Goal: Task Accomplishment & Management: Complete application form

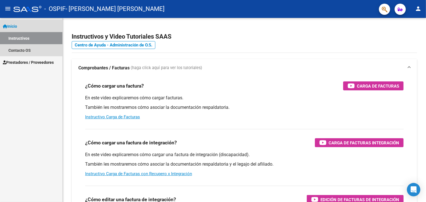
click at [28, 38] on link "Instructivos" at bounding box center [31, 38] width 62 height 12
click at [17, 25] on span "Inicio" at bounding box center [10, 26] width 14 height 6
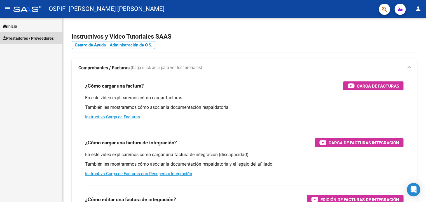
click at [27, 41] on link "Prestadores / Proveedores" at bounding box center [31, 38] width 62 height 12
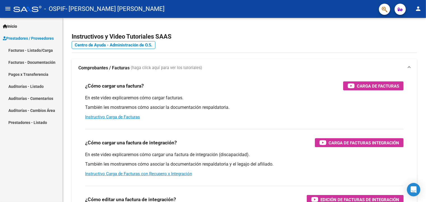
click at [55, 52] on link "Facturas - Listado/Carga" at bounding box center [31, 50] width 62 height 12
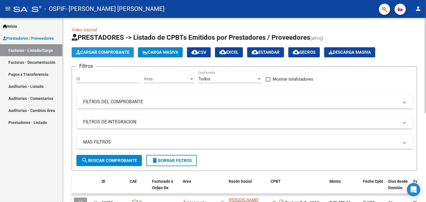
click at [105, 52] on span "Cargar Comprobante" at bounding box center [102, 52] width 53 height 5
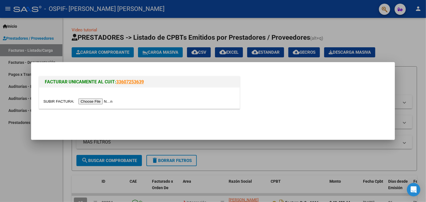
click at [90, 103] on input "file" at bounding box center [78, 102] width 71 height 6
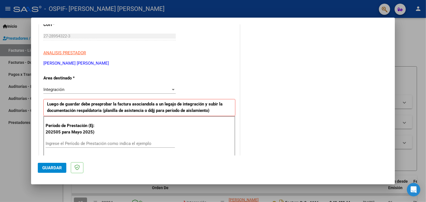
scroll to position [100, 0]
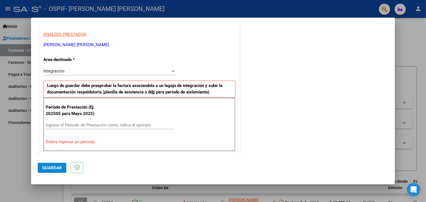
click at [78, 123] on input "Ingrese el Período de Prestación como indica el ejemplo" at bounding box center [110, 125] width 129 height 5
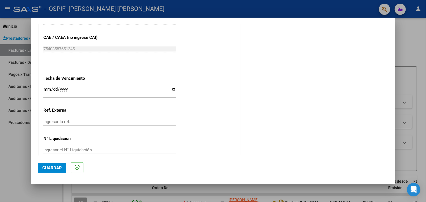
scroll to position [361, 0]
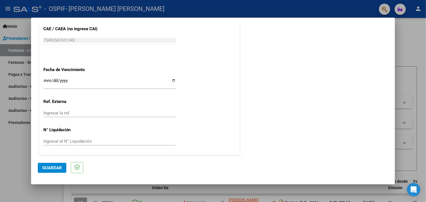
type input "202509"
click at [50, 170] on span "Guardar" at bounding box center [52, 168] width 20 height 5
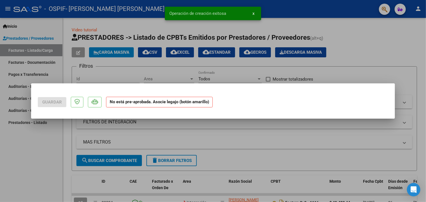
scroll to position [0, 0]
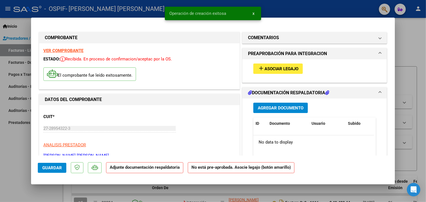
click at [284, 69] on span "Asociar Legajo" at bounding box center [282, 68] width 34 height 5
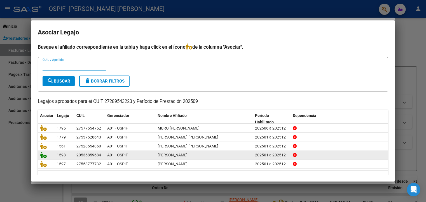
click at [44, 157] on icon at bounding box center [43, 155] width 7 height 6
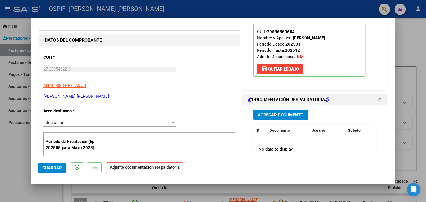
scroll to position [81, 0]
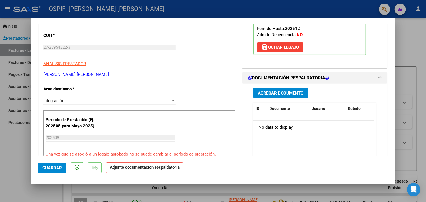
click at [280, 113] on datatable-header-cell "Documento" at bounding box center [289, 109] width 42 height 12
click at [297, 94] on span "Agregar Documento" at bounding box center [281, 93] width 46 height 5
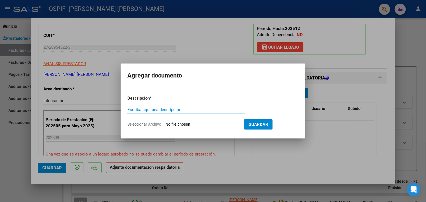
click at [142, 110] on input "Escriba aquí una descripcion" at bounding box center [186, 109] width 118 height 5
type input "Planilla de asistencia"
click at [174, 121] on form "Descripcion * Planilla de asistencia Escriba aquí una descripcion Seleccionar A…" at bounding box center [212, 111] width 171 height 41
click at [175, 124] on input "Seleccionar Archivo" at bounding box center [203, 124] width 74 height 5
type input "C:\fakepath\Asistencia [PERSON_NAME] David25.jpeg"
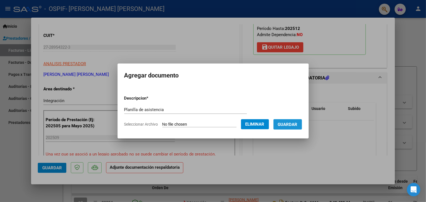
click at [289, 127] on button "Guardar" at bounding box center [288, 124] width 29 height 10
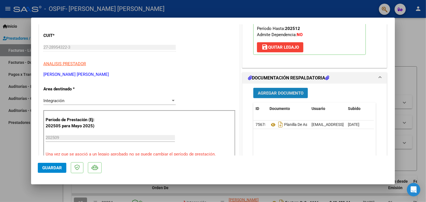
click at [268, 93] on span "Agregar Documento" at bounding box center [281, 93] width 46 height 5
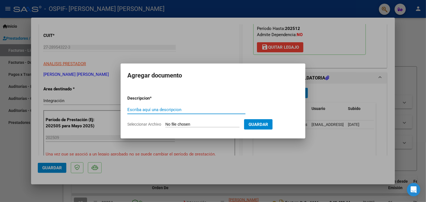
click at [195, 108] on input "Escriba aquí una descripcion" at bounding box center [186, 109] width 118 height 5
type input "Autorización"
click at [176, 126] on input "Seleccionar Archivo" at bounding box center [203, 124] width 74 height 5
type input "C:\fakepath\Autorización [PERSON_NAME] 2025.png"
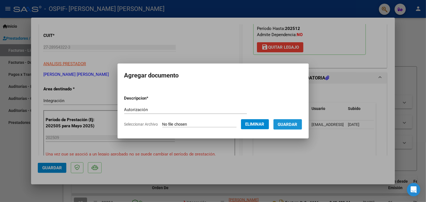
click at [286, 126] on span "Guardar" at bounding box center [288, 124] width 20 height 5
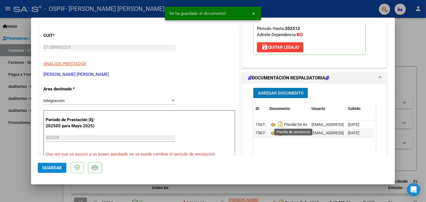
click at [299, 159] on mat-dialog-actions "Guardar" at bounding box center [213, 167] width 351 height 22
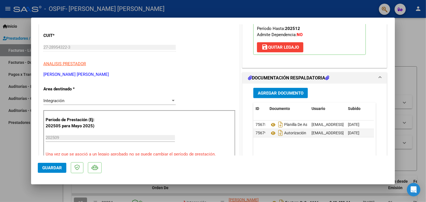
click at [49, 167] on span "Guardar" at bounding box center [52, 168] width 20 height 5
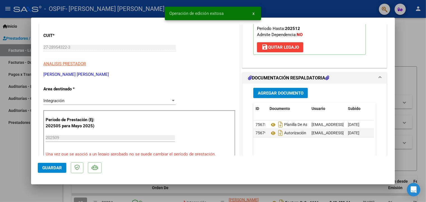
click at [14, 157] on div at bounding box center [213, 101] width 426 height 202
type input "$ 0,00"
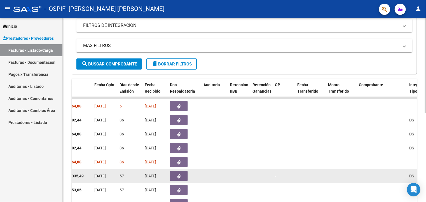
scroll to position [0, 243]
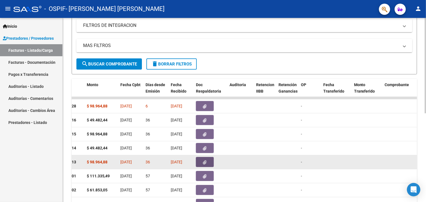
click at [214, 162] on button "button" at bounding box center [205, 162] width 18 height 10
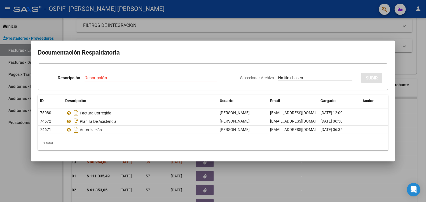
click at [424, 42] on div at bounding box center [213, 101] width 426 height 202
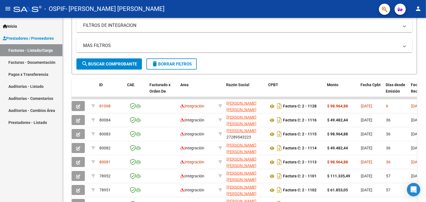
scroll to position [0, 0]
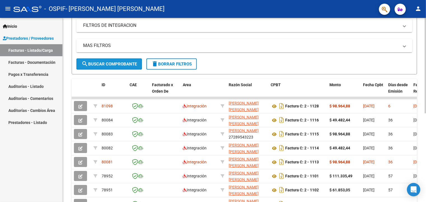
click at [114, 63] on span "search Buscar Comprobante" at bounding box center [109, 64] width 55 height 5
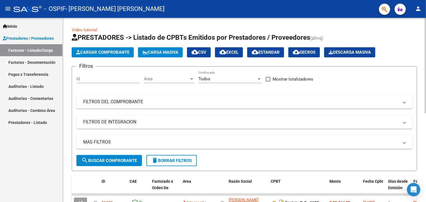
click at [102, 55] on button "Cargar Comprobante" at bounding box center [103, 52] width 62 height 10
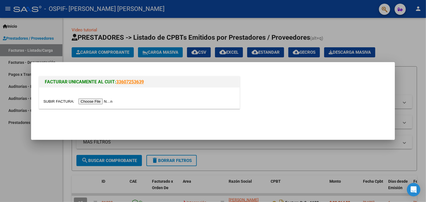
click at [91, 101] on input "file" at bounding box center [78, 102] width 71 height 6
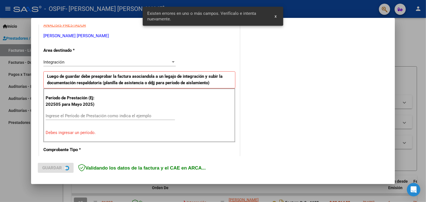
scroll to position [118, 0]
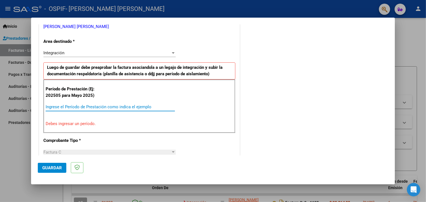
click at [129, 105] on input "Ingrese el Período de Prestación como indica el ejemplo" at bounding box center [110, 107] width 129 height 5
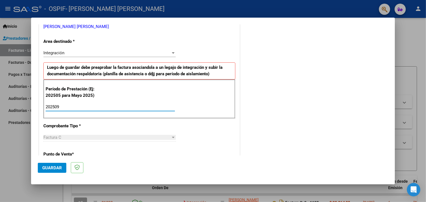
type input "202509"
click at [53, 170] on span "Guardar" at bounding box center [52, 168] width 20 height 5
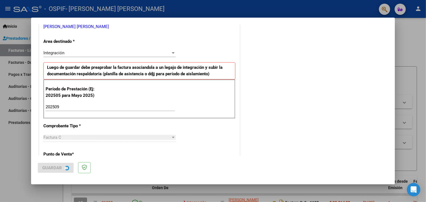
scroll to position [0, 0]
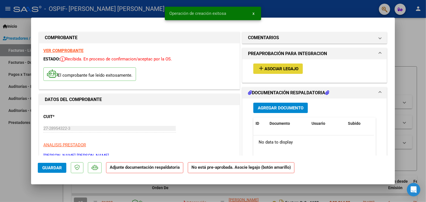
click at [284, 71] on span "Asociar Legajo" at bounding box center [282, 68] width 34 height 5
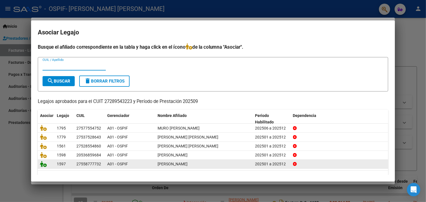
click at [41, 165] on icon at bounding box center [43, 164] width 7 height 6
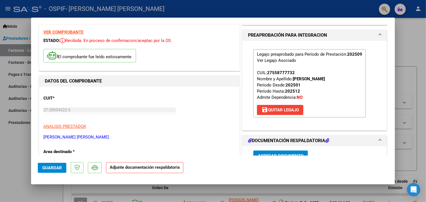
scroll to position [67, 0]
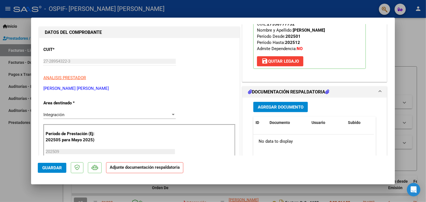
click at [282, 106] on span "Agregar Documento" at bounding box center [281, 107] width 46 height 5
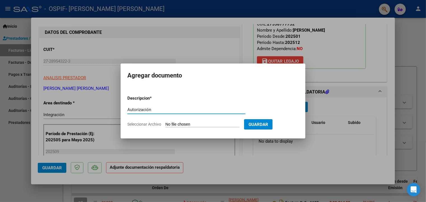
type input "Autorización"
click at [182, 123] on input "Seleccionar Archivo" at bounding box center [203, 124] width 74 height 5
type input "C:\fakepath\Asistencia [PERSON_NAME] [DATE].jpeg"
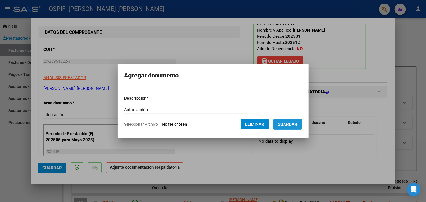
click at [295, 125] on span "Guardar" at bounding box center [288, 124] width 20 height 5
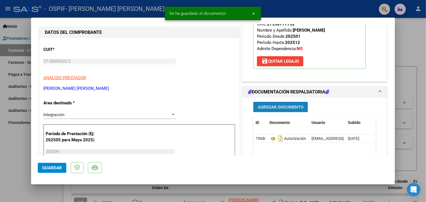
click at [294, 108] on span "Agregar Documento" at bounding box center [281, 107] width 46 height 5
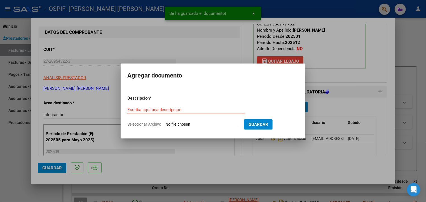
click at [211, 106] on div "Escriba aquí una descripcion" at bounding box center [186, 110] width 118 height 8
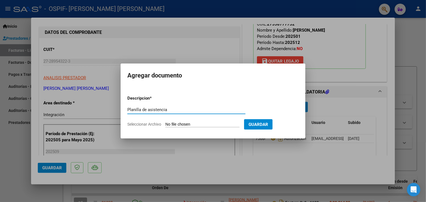
type input "Planilla de asistencia"
click at [180, 126] on input "Seleccionar Archivo" at bounding box center [203, 124] width 74 height 5
click at [296, 166] on div at bounding box center [213, 101] width 426 height 202
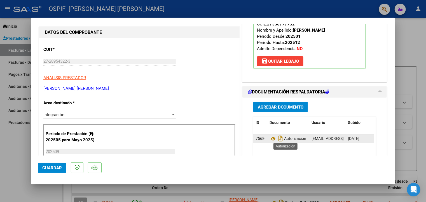
click at [297, 139] on span "Autorización" at bounding box center [288, 139] width 37 height 4
click at [277, 140] on icon "Descargar documento" at bounding box center [280, 138] width 7 height 9
drag, startPoint x: 300, startPoint y: 141, endPoint x: 294, endPoint y: 140, distance: 6.6
click at [294, 140] on span "Autorización" at bounding box center [288, 139] width 37 height 4
drag, startPoint x: 294, startPoint y: 140, endPoint x: 292, endPoint y: 154, distance: 14.2
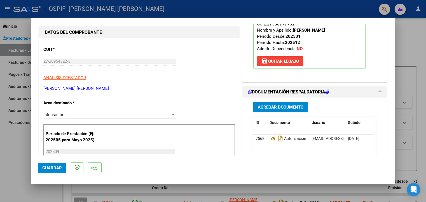
click at [292, 154] on datatable-body "75680 Autorización [EMAIL_ADDRESS][DOMAIN_NAME] - [PERSON_NAME] [DATE]" at bounding box center [314, 161] width 121 height 52
click at [379, 91] on span at bounding box center [380, 92] width 2 height 7
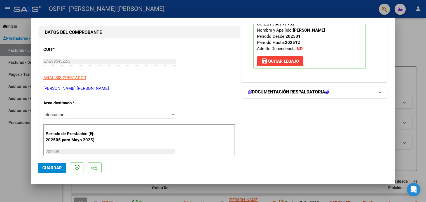
click at [377, 91] on mat-expansion-panel-header "DOCUMENTACIÓN RESPALDATORIA" at bounding box center [315, 92] width 145 height 11
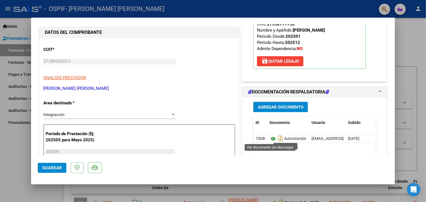
drag, startPoint x: 329, startPoint y: 138, endPoint x: 270, endPoint y: 138, distance: 58.3
click at [270, 138] on icon at bounding box center [273, 139] width 7 height 7
click at [288, 138] on span "Autorización" at bounding box center [288, 139] width 37 height 4
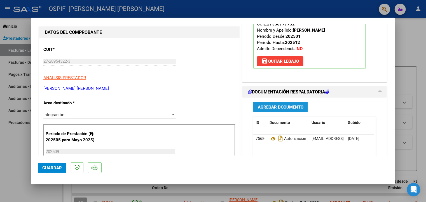
click at [285, 106] on span "Agregar Documento" at bounding box center [281, 107] width 46 height 5
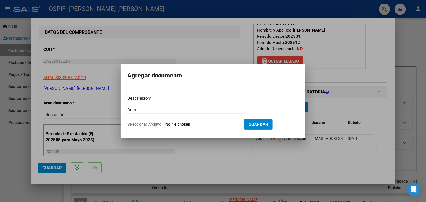
type input "Autor"
click at [178, 122] on input "Seleccionar Archivo" at bounding box center [203, 124] width 74 height 5
type input "C:\fakepath\Autorización [PERSON_NAME] 2025.png"
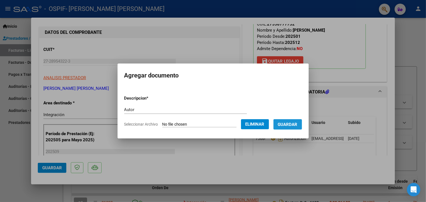
click at [295, 126] on span "Guardar" at bounding box center [288, 124] width 20 height 5
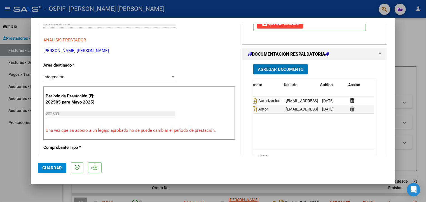
scroll to position [0, 28]
click at [350, 98] on icon at bounding box center [351, 100] width 4 height 5
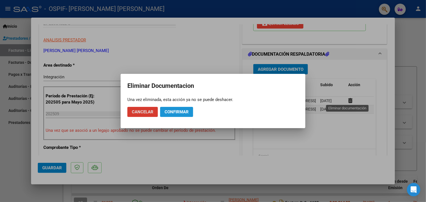
click at [184, 112] on span "Confirmar" at bounding box center [177, 112] width 24 height 5
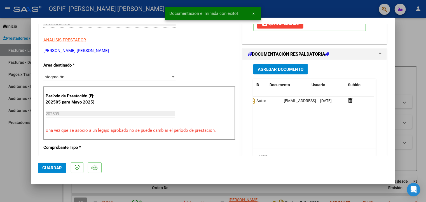
scroll to position [0, 0]
click at [269, 71] on span "Agregar Documento" at bounding box center [281, 69] width 46 height 5
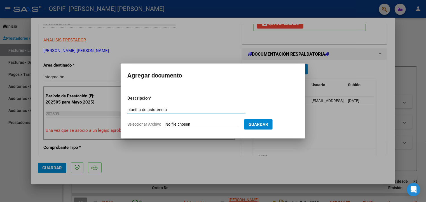
type input "planilla de asistencia"
click at [200, 123] on input "Seleccionar Archivo" at bounding box center [203, 124] width 74 height 5
type input "C:\fakepath\Autorización [PERSON_NAME] 2025.png"
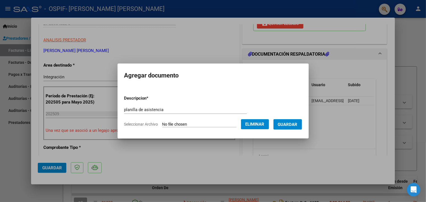
click at [289, 126] on span "Guardar" at bounding box center [288, 124] width 20 height 5
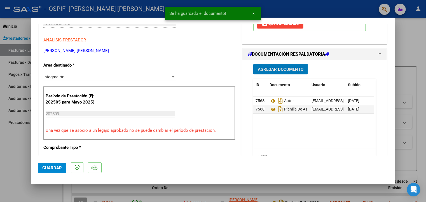
click at [48, 172] on button "Guardar" at bounding box center [52, 168] width 29 height 10
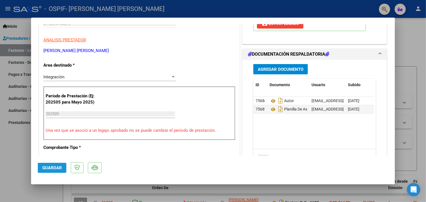
click at [51, 169] on span "Guardar" at bounding box center [52, 168] width 20 height 5
click at [15, 151] on div at bounding box center [213, 101] width 426 height 202
type input "$ 0,00"
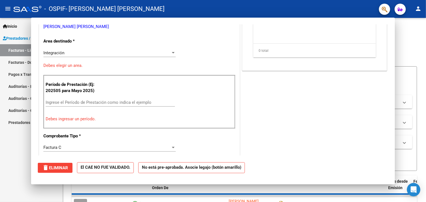
scroll to position [88, 0]
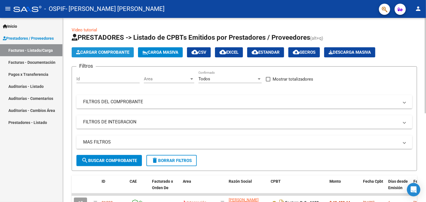
click at [111, 54] on span "Cargar Comprobante" at bounding box center [102, 52] width 53 height 5
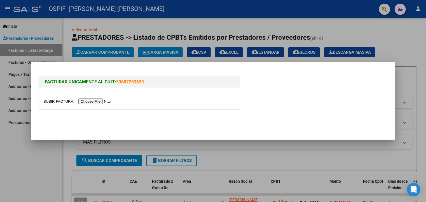
click at [87, 100] on input "file" at bounding box center [78, 102] width 71 height 6
click at [83, 104] on input "file" at bounding box center [78, 102] width 71 height 6
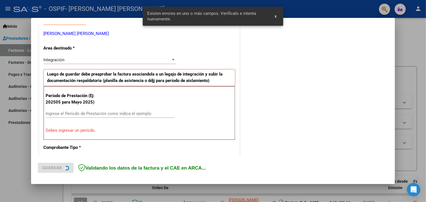
scroll to position [118, 0]
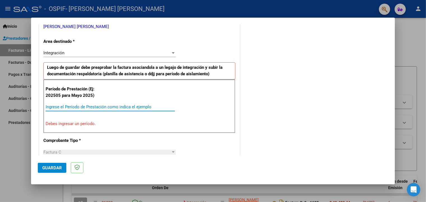
click at [101, 106] on input "Ingrese el Período de Prestación como indica el ejemplo" at bounding box center [110, 107] width 129 height 5
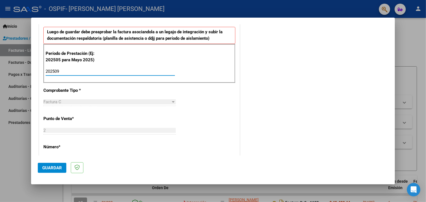
scroll to position [155, 0]
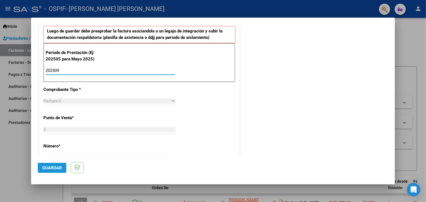
type input "202509"
click at [49, 168] on span "Guardar" at bounding box center [52, 168] width 20 height 5
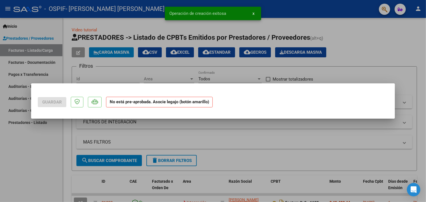
scroll to position [0, 0]
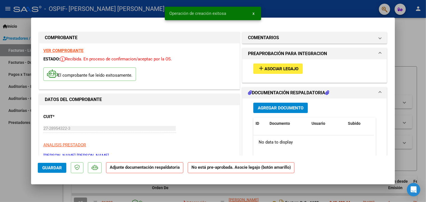
click at [278, 68] on span "Asociar Legajo" at bounding box center [282, 68] width 34 height 5
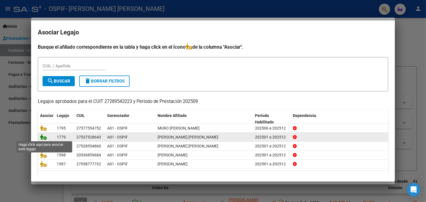
click at [45, 137] on icon at bounding box center [43, 137] width 7 height 6
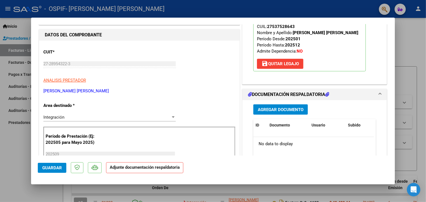
scroll to position [92, 0]
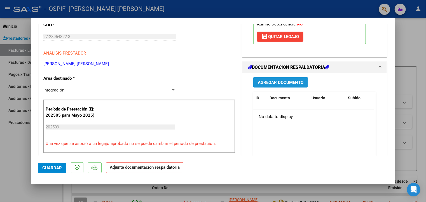
click at [282, 85] on span "Agregar Documento" at bounding box center [281, 82] width 46 height 5
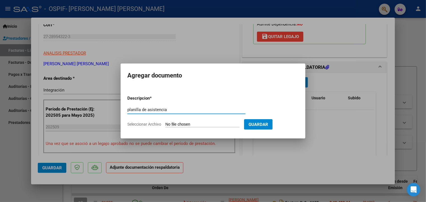
type input "planilla de asistencia"
click at [178, 123] on input "Seleccionar Archivo" at bounding box center [203, 124] width 74 height 5
type input "C:\fakepath\Asistencia [PERSON_NAME] SEPTIEMBRE.jpeg"
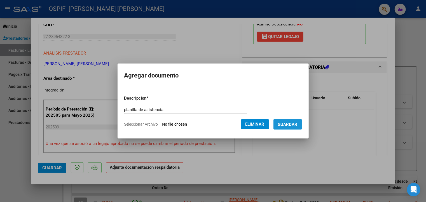
click at [290, 126] on span "Guardar" at bounding box center [288, 124] width 20 height 5
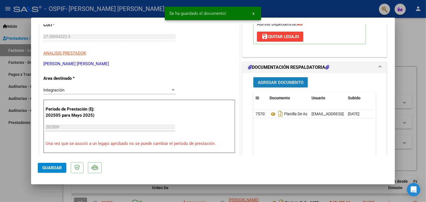
click at [282, 85] on span "Agregar Documento" at bounding box center [281, 82] width 46 height 5
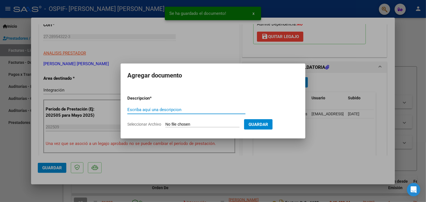
click at [174, 107] on input "Escriba aquí una descripcion" at bounding box center [186, 109] width 118 height 5
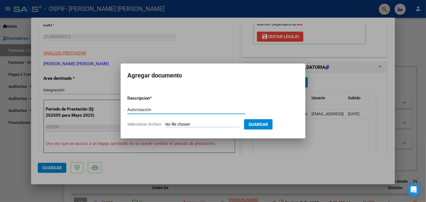
type input "Autorización"
click at [192, 125] on input "Seleccionar Archivo" at bounding box center [203, 124] width 74 height 5
type input "C:\fakepath\AUTORIZACIÓN [PERSON_NAME] 2025.png"
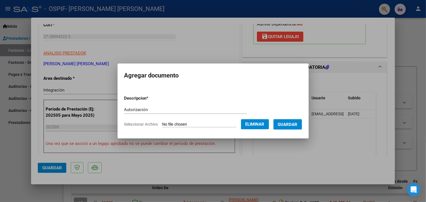
click at [292, 126] on span "Guardar" at bounding box center [288, 124] width 20 height 5
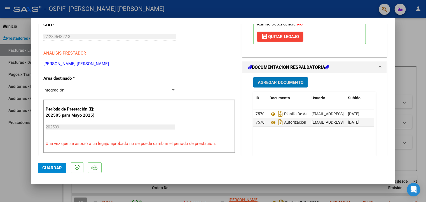
click at [44, 172] on button "Guardar" at bounding box center [52, 168] width 29 height 10
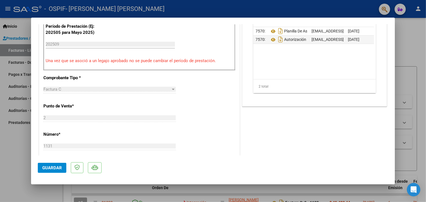
scroll to position [174, 0]
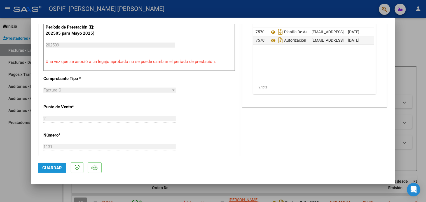
click at [52, 170] on span "Guardar" at bounding box center [52, 168] width 20 height 5
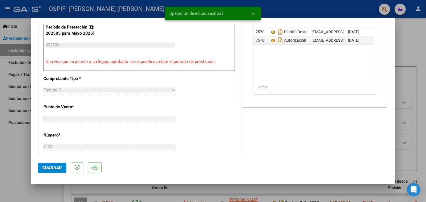
click at [15, 155] on div at bounding box center [213, 101] width 426 height 202
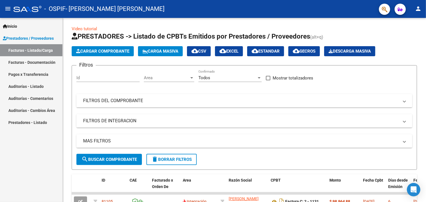
scroll to position [0, 0]
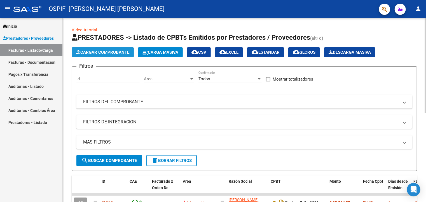
click at [113, 49] on button "Cargar Comprobante" at bounding box center [103, 52] width 62 height 10
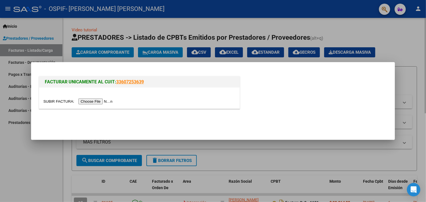
click at [90, 101] on input "file" at bounding box center [78, 102] width 71 height 6
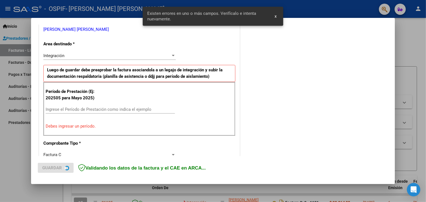
scroll to position [118, 0]
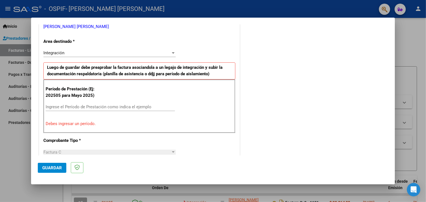
click at [87, 108] on input "Ingrese el Período de Prestación como indica el ejemplo" at bounding box center [110, 107] width 129 height 5
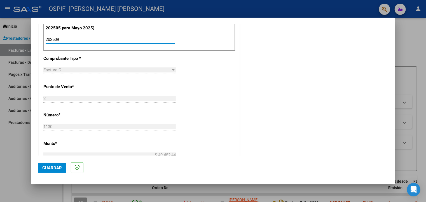
scroll to position [191, 0]
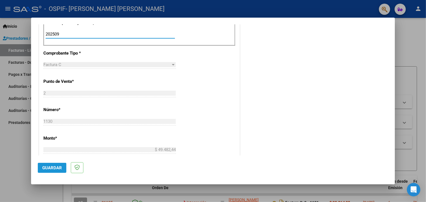
type input "202509"
click at [54, 170] on span "Guardar" at bounding box center [52, 168] width 20 height 5
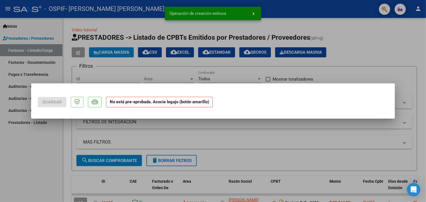
scroll to position [0, 0]
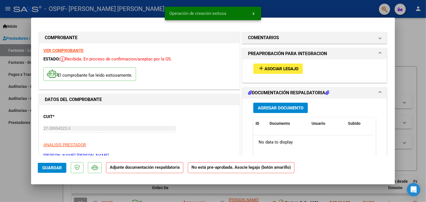
click at [283, 73] on button "add Asociar Legajo" at bounding box center [279, 69] width 50 height 10
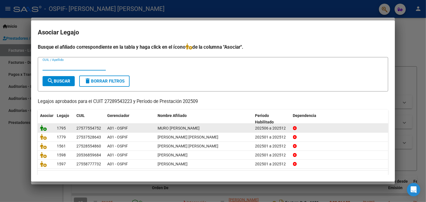
click at [42, 128] on icon at bounding box center [43, 128] width 7 height 6
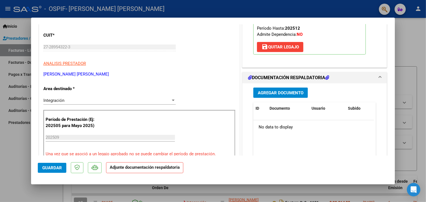
scroll to position [94, 0]
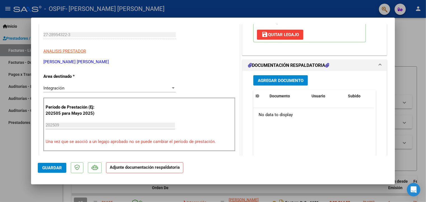
click at [272, 81] on span "Agregar Documento" at bounding box center [281, 80] width 46 height 5
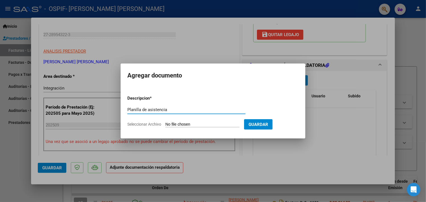
type input "Planilla de asistencia"
click at [185, 127] on input "Seleccionar Archivo" at bounding box center [203, 124] width 74 height 5
type input "C:\fakepath\Asistencia Muro25.jpeg"
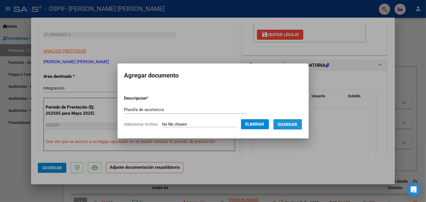
click at [287, 122] on span "Guardar" at bounding box center [288, 124] width 20 height 5
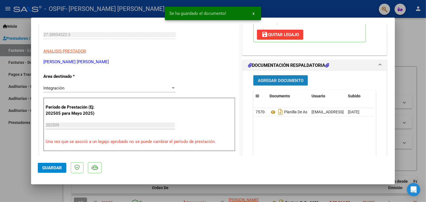
click at [289, 78] on span "Agregar Documento" at bounding box center [281, 80] width 46 height 5
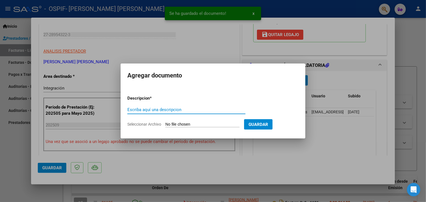
click at [194, 111] on input "Escriba aquí una descripcion" at bounding box center [186, 109] width 118 height 5
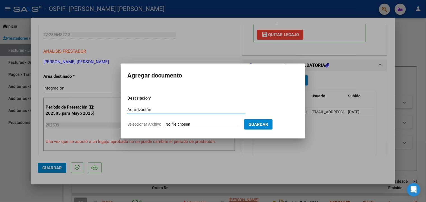
type input "Autorización"
click at [184, 122] on input "Seleccionar Archivo" at bounding box center [203, 124] width 74 height 5
type input "C:\fakepath\AUTORIZACIÓN [PERSON_NAME] 2025.png"
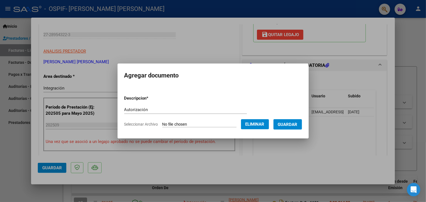
click at [293, 126] on span "Guardar" at bounding box center [288, 124] width 20 height 5
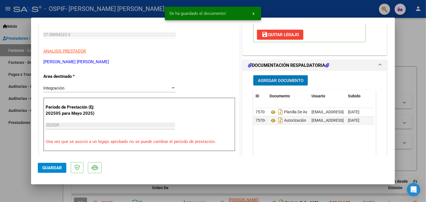
click at [47, 170] on span "Guardar" at bounding box center [52, 168] width 20 height 5
